Goal: Check status: Check status

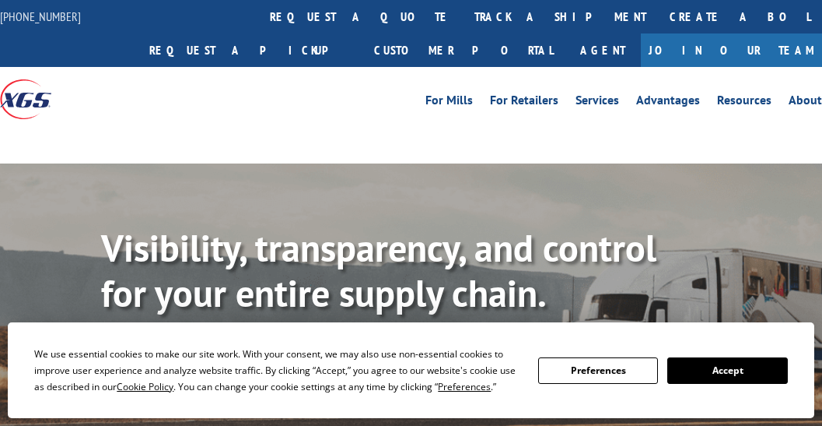
click at [731, 374] on button "Accept" at bounding box center [728, 370] width 120 height 26
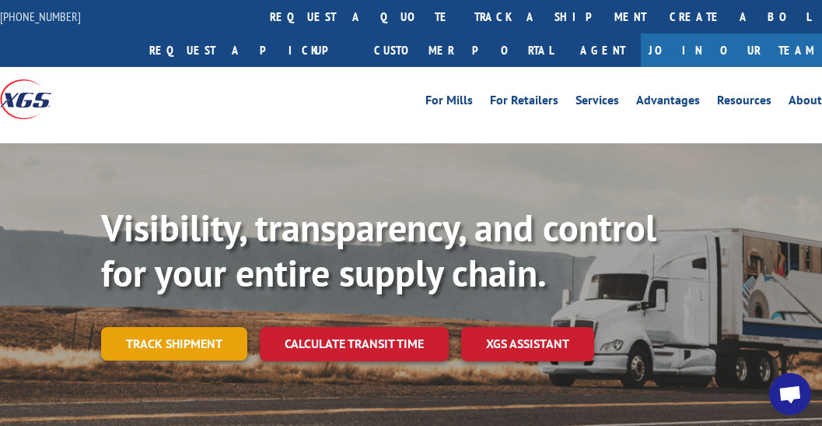
click at [188, 349] on link "Track shipment" at bounding box center [174, 343] width 146 height 33
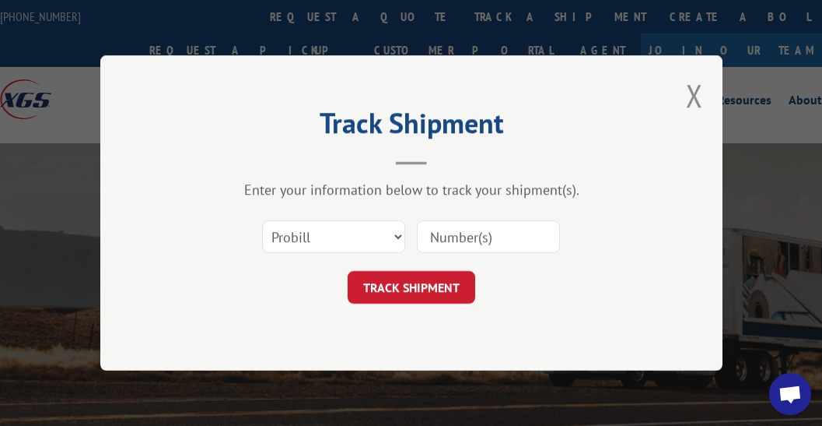
click at [497, 235] on input at bounding box center [488, 236] width 143 height 33
paste input "16955618"
type input "16955618"
click at [423, 291] on button "TRACK SHIPMENT" at bounding box center [412, 287] width 128 height 33
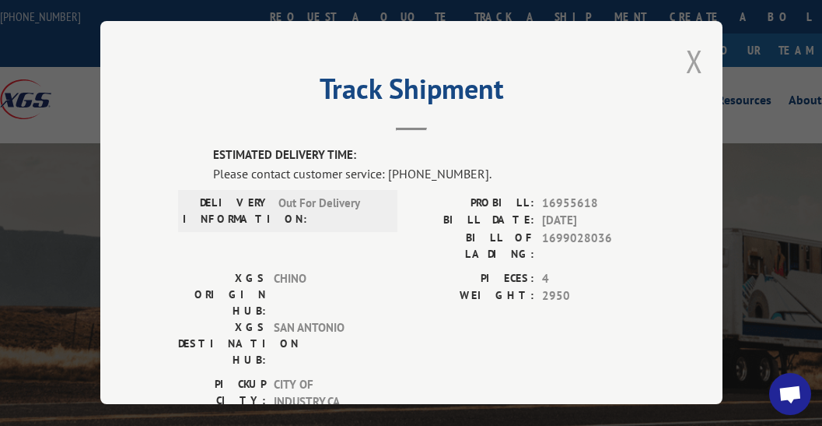
click at [691, 52] on button "Close modal" at bounding box center [694, 60] width 17 height 41
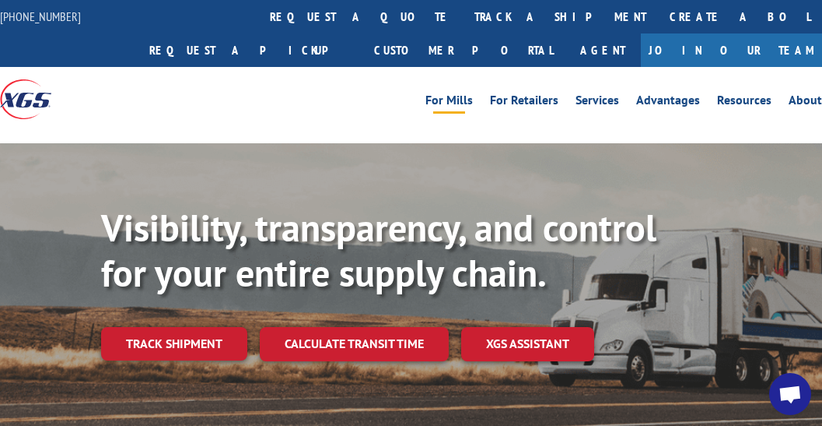
click at [433, 102] on link "For Mills" at bounding box center [449, 102] width 47 height 17
click at [356, 111] on div "For [PERSON_NAME] For Retailers Services Advantages Resources About For [PERSON…" at bounding box center [411, 99] width 822 height 65
